Goal: Information Seeking & Learning: Learn about a topic

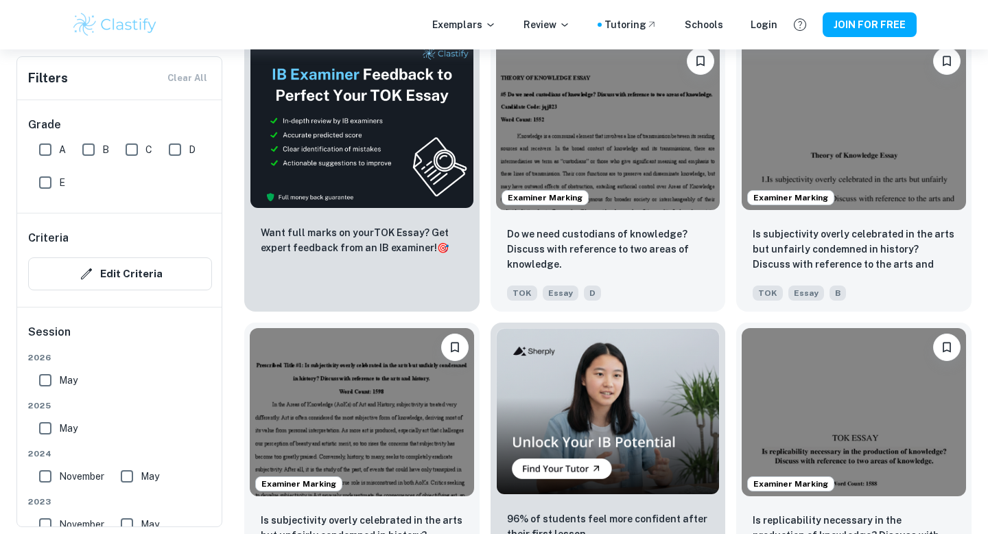
scroll to position [2208, 0]
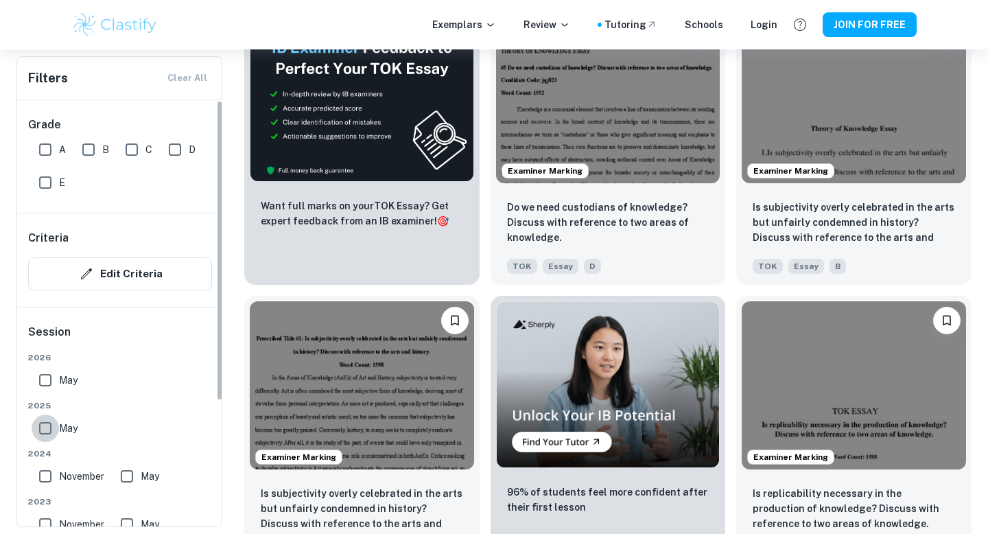
click at [49, 422] on input "May" at bounding box center [45, 427] width 27 height 27
checkbox input "true"
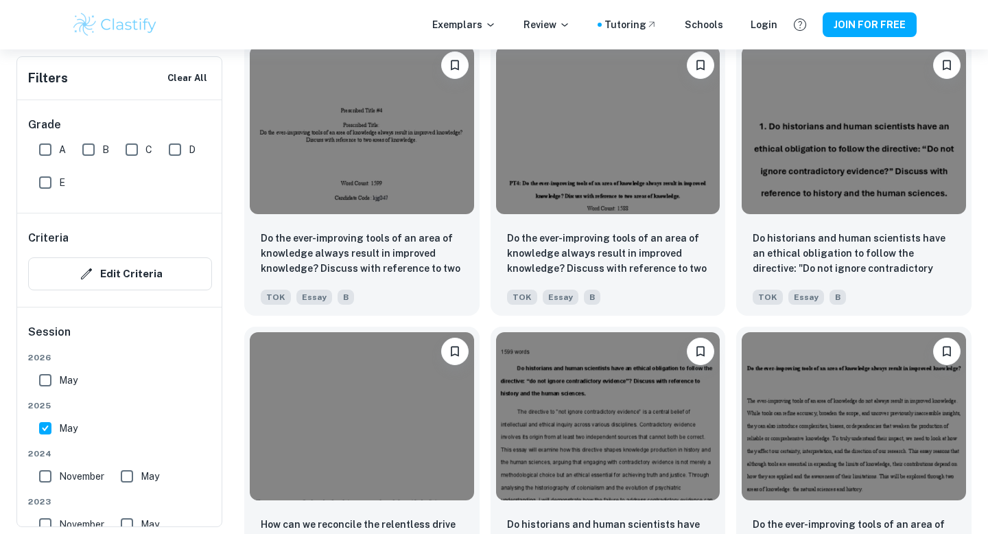
scroll to position [1658, 0]
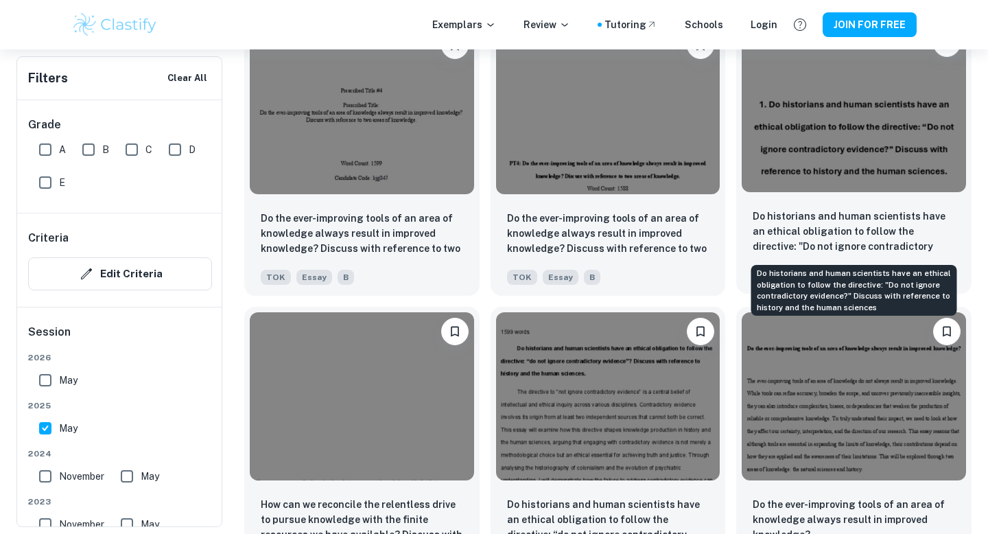
click at [850, 235] on p "Do historians and human scientists have an ethical obligation to follow the dir…" at bounding box center [854, 232] width 202 height 47
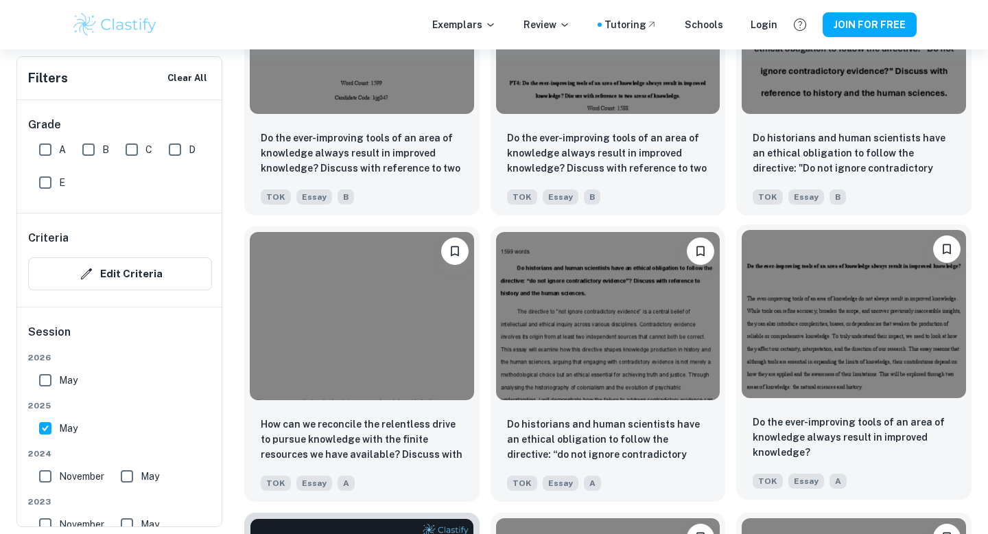
scroll to position [1741, 0]
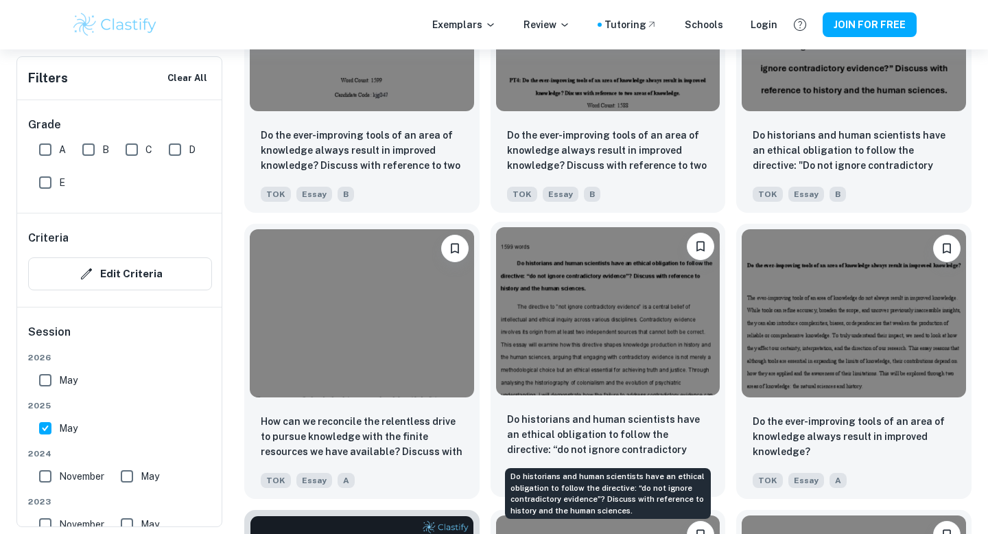
click at [598, 434] on p "Do historians and human scientists have an ethical obligation to follow the dir…" at bounding box center [608, 435] width 202 height 47
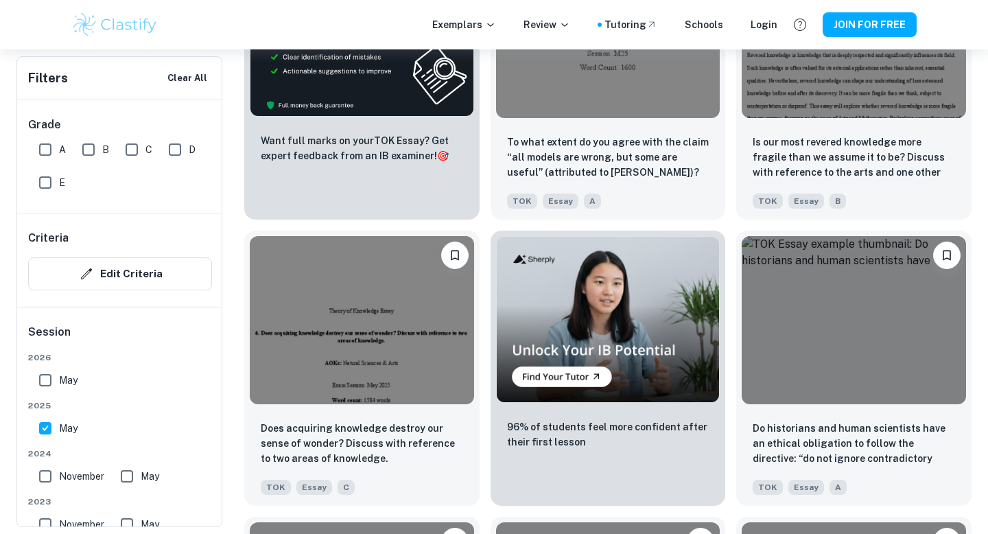
scroll to position [2376, 0]
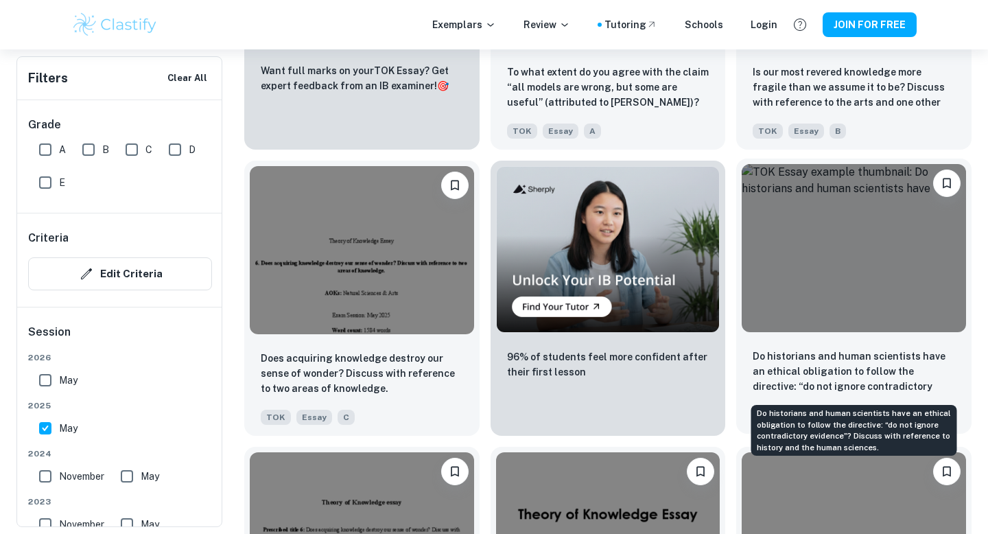
click at [813, 377] on p "Do historians and human scientists have an ethical obligation to follow the dir…" at bounding box center [854, 372] width 202 height 47
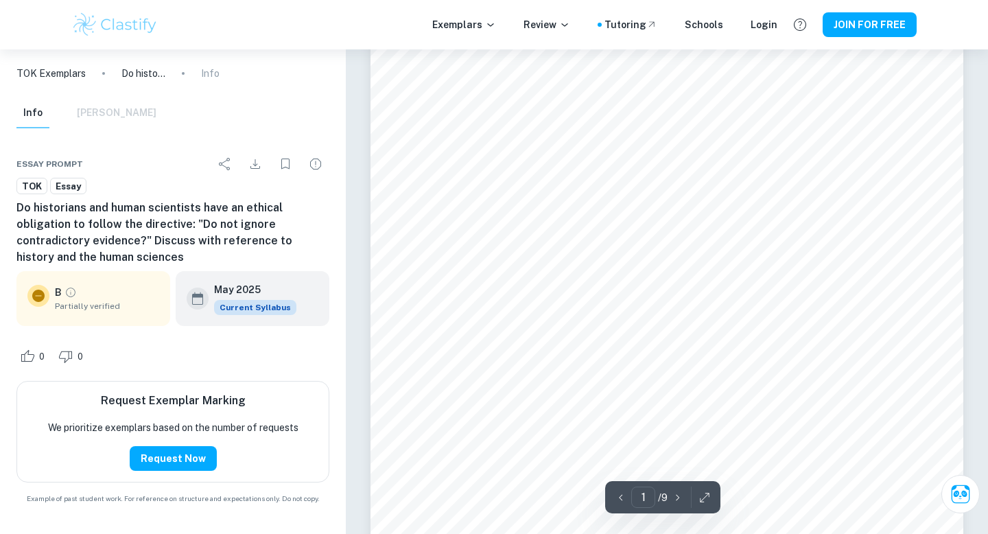
scroll to position [248, 0]
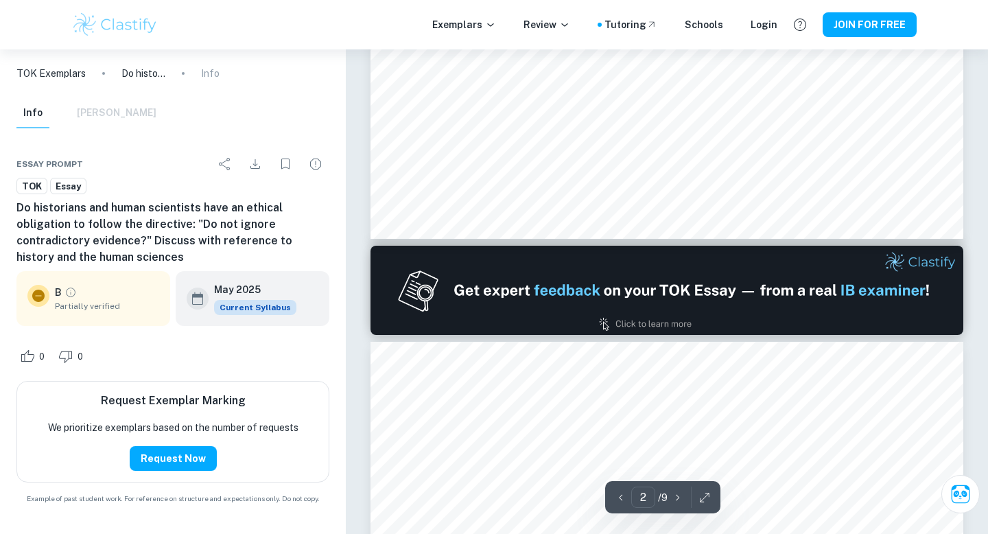
type input "2"
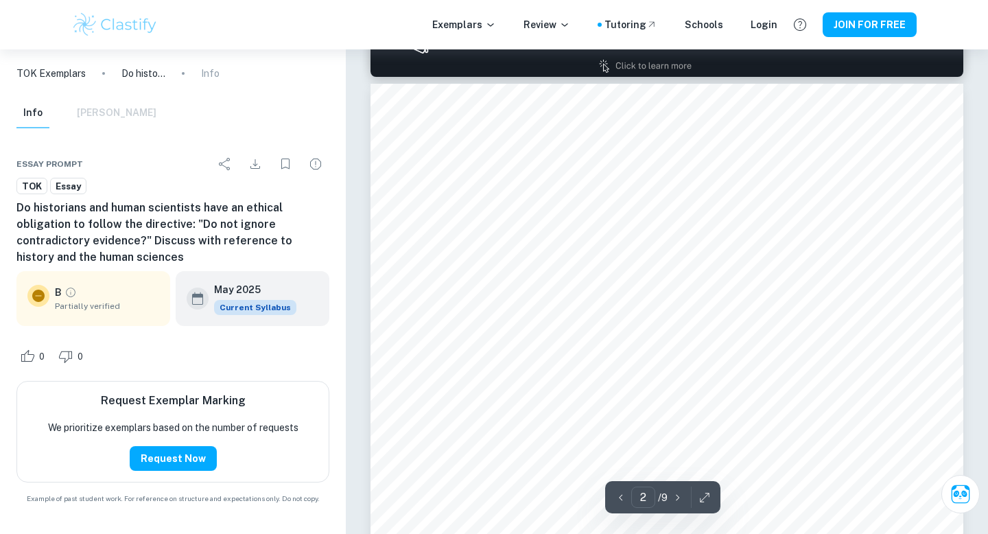
scroll to position [852, 0]
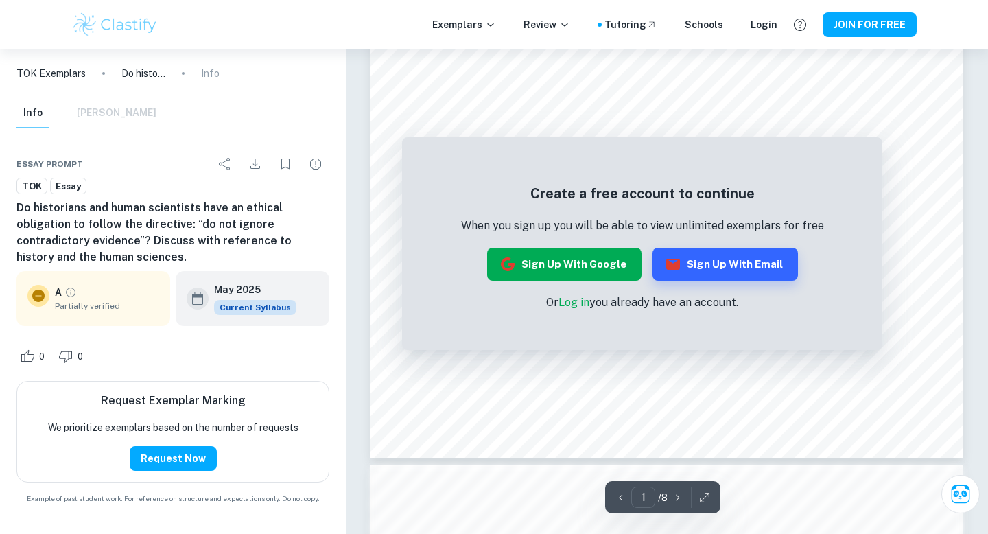
scroll to position [373, 0]
click at [572, 266] on button "Sign up with Google" at bounding box center [564, 264] width 154 height 33
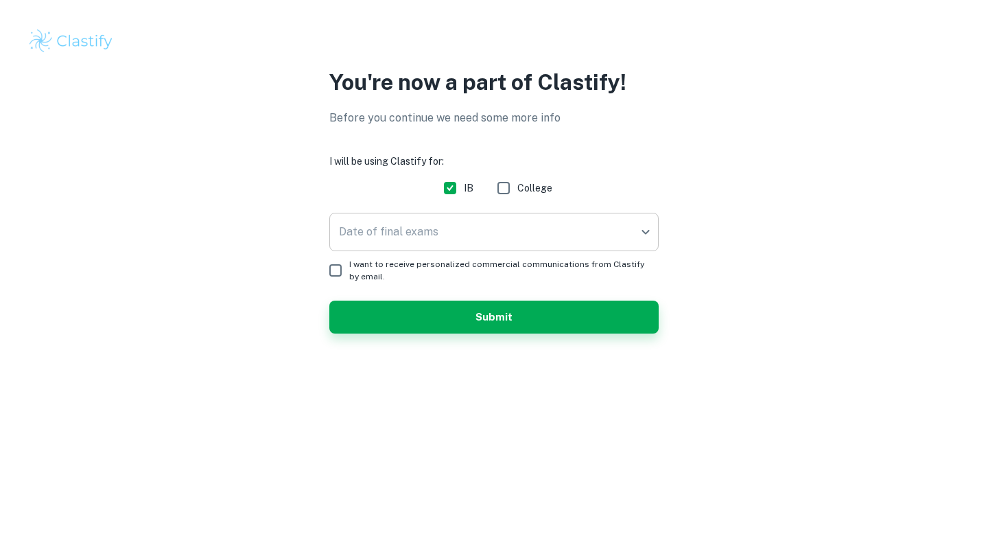
click at [432, 229] on body "We value your privacy We use cookies to enhance your browsing experience, serve…" at bounding box center [494, 267] width 988 height 534
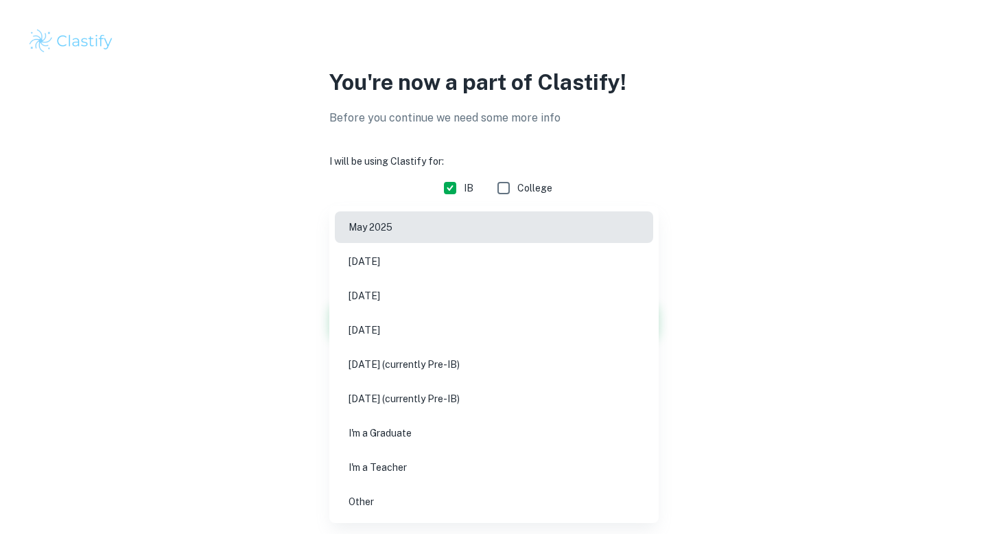
click at [403, 300] on li "May 2026" at bounding box center [494, 296] width 318 height 32
type input "M26"
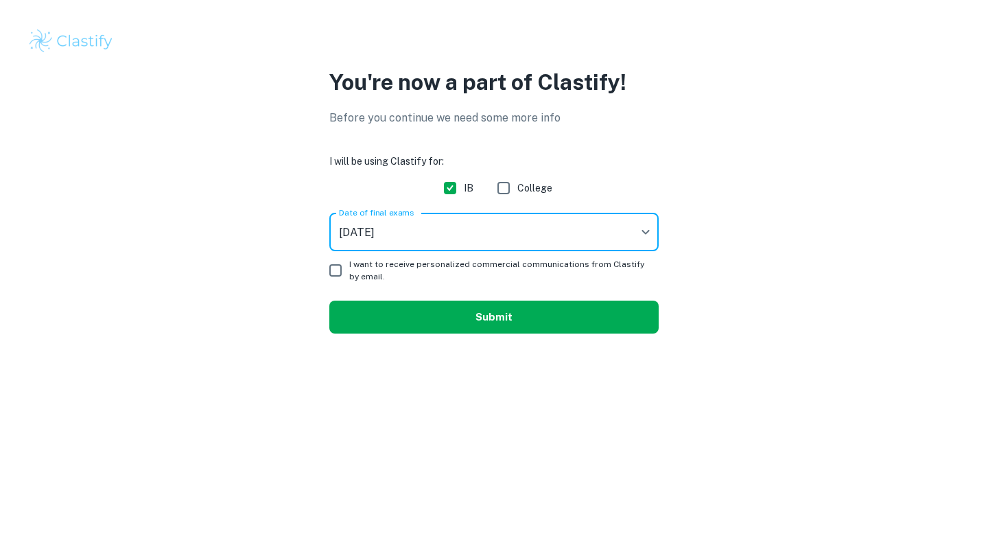
click at [390, 305] on button "Submit" at bounding box center [493, 317] width 329 height 33
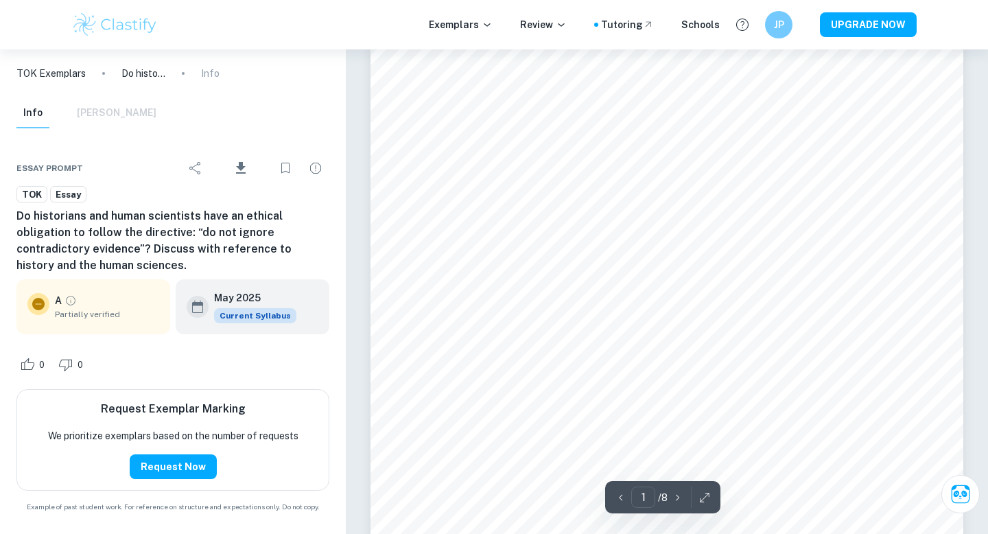
scroll to position [40, 0]
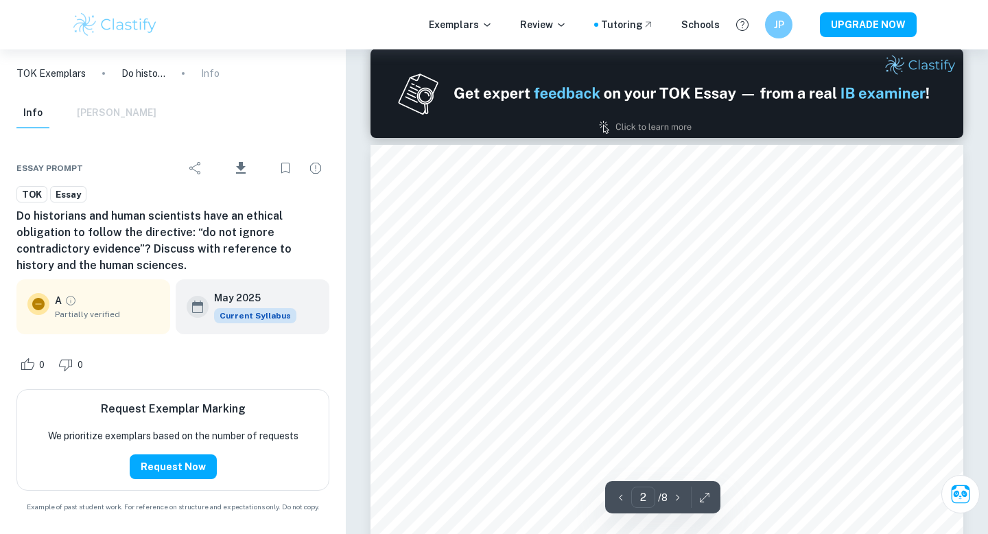
type input "1"
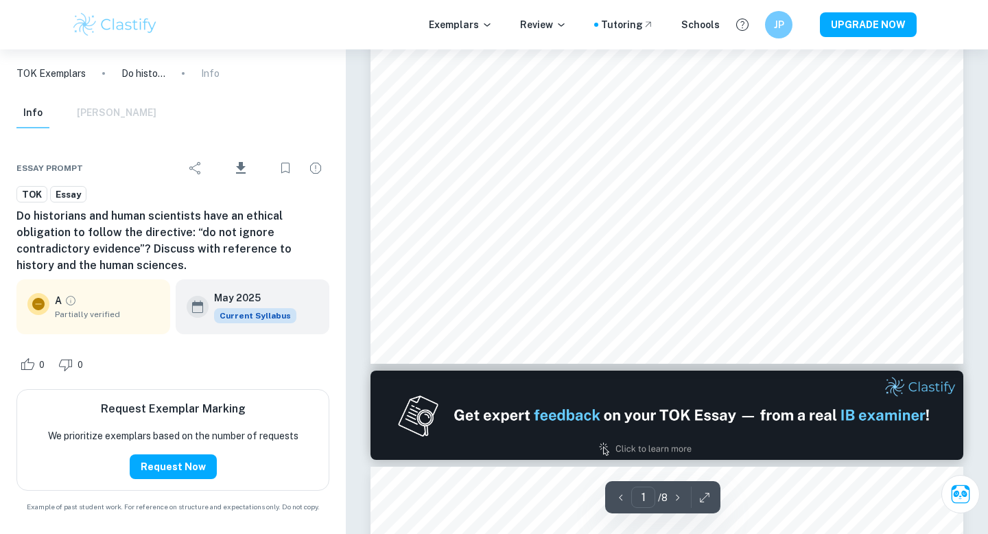
scroll to position [0, 0]
